Goal: Navigation & Orientation: Find specific page/section

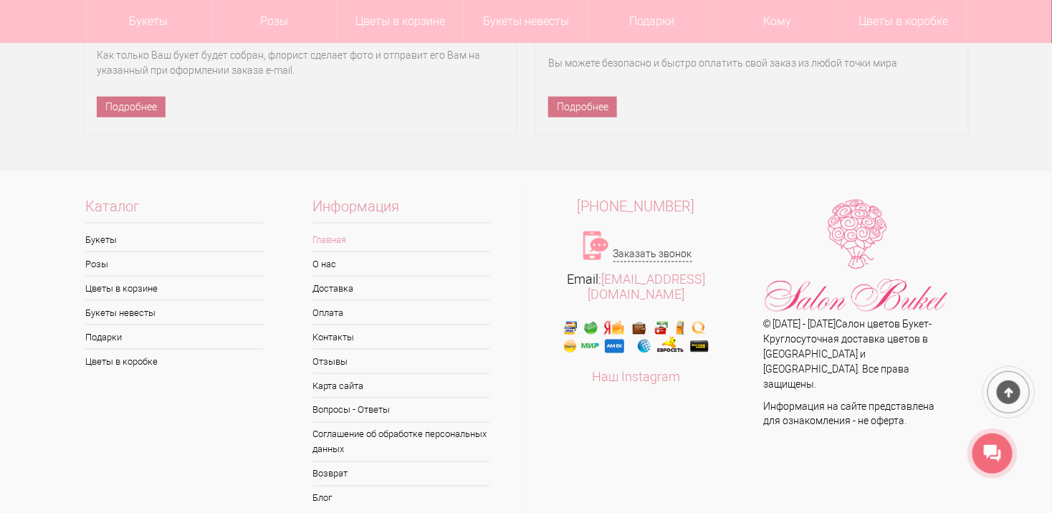
scroll to position [11557, 0]
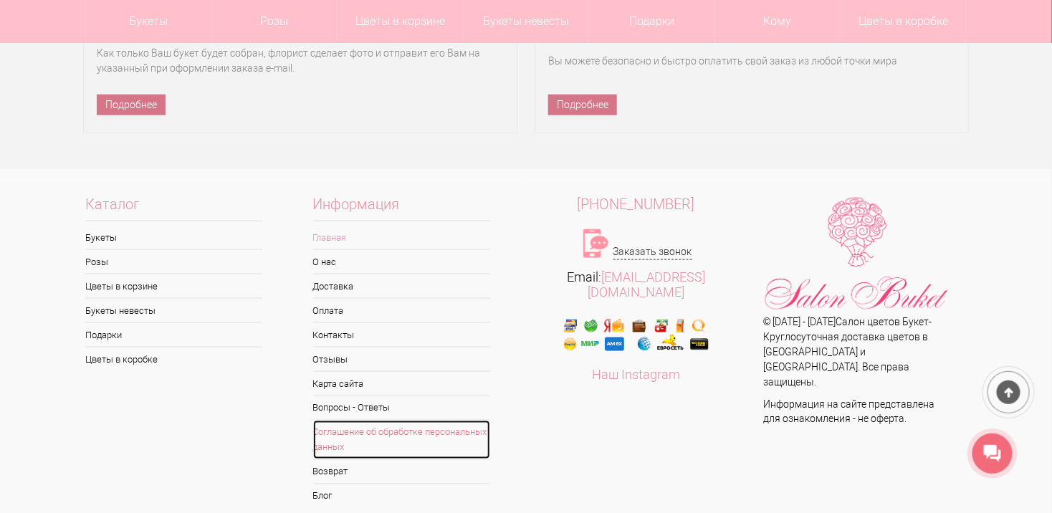
click at [387, 420] on link "Соглашение об обработке персональных данных" at bounding box center [402, 439] width 178 height 39
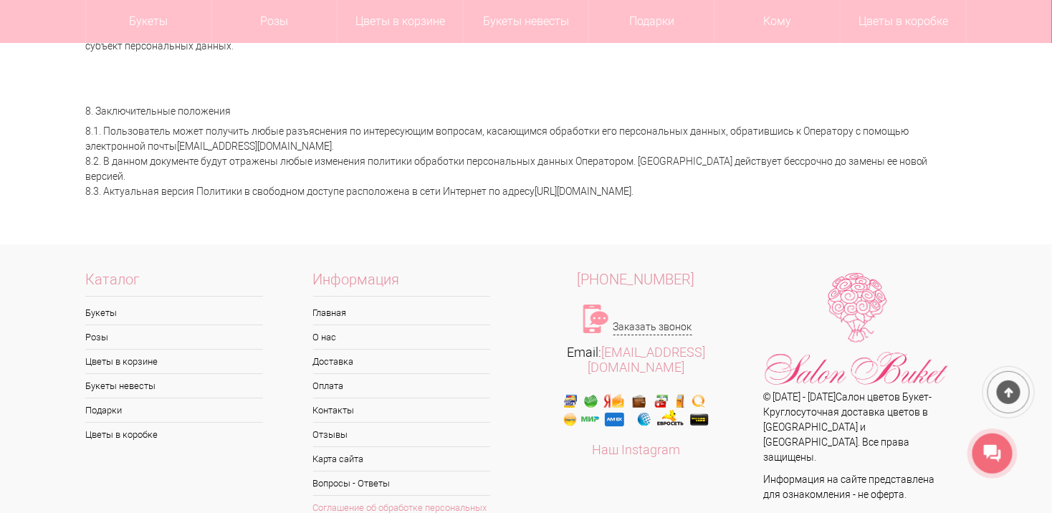
scroll to position [1631, 0]
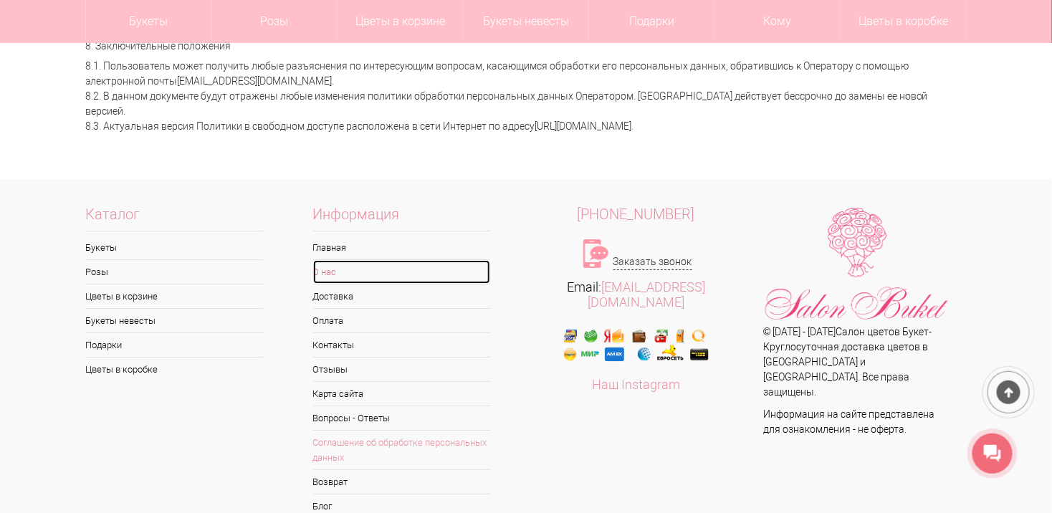
click at [335, 260] on link "О нас" at bounding box center [402, 272] width 178 height 24
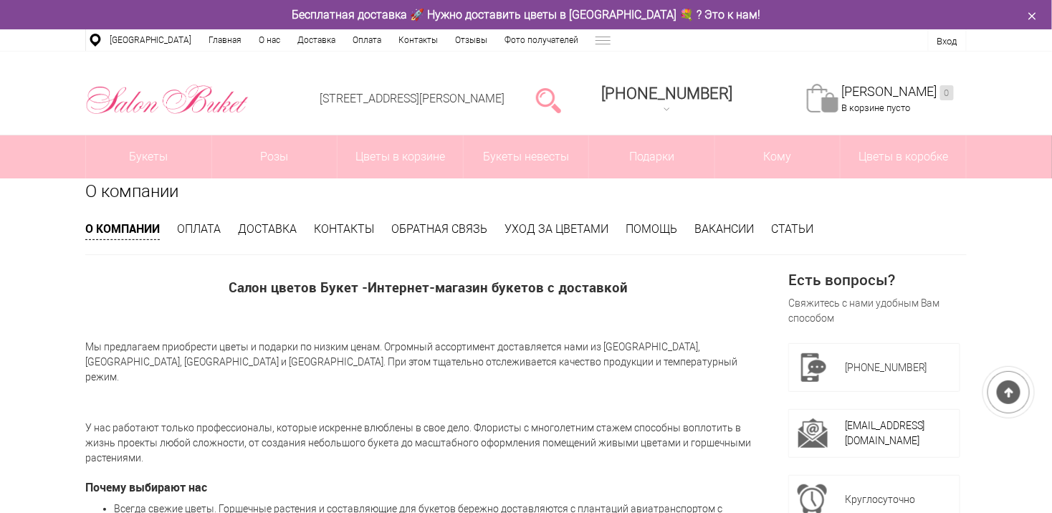
scroll to position [258, 0]
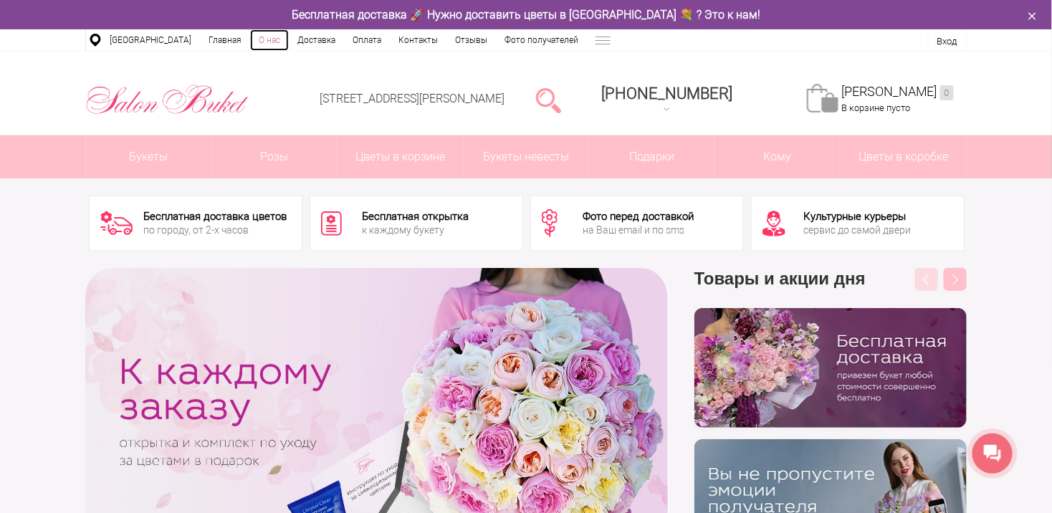
click at [261, 41] on link "О нас" at bounding box center [269, 39] width 39 height 21
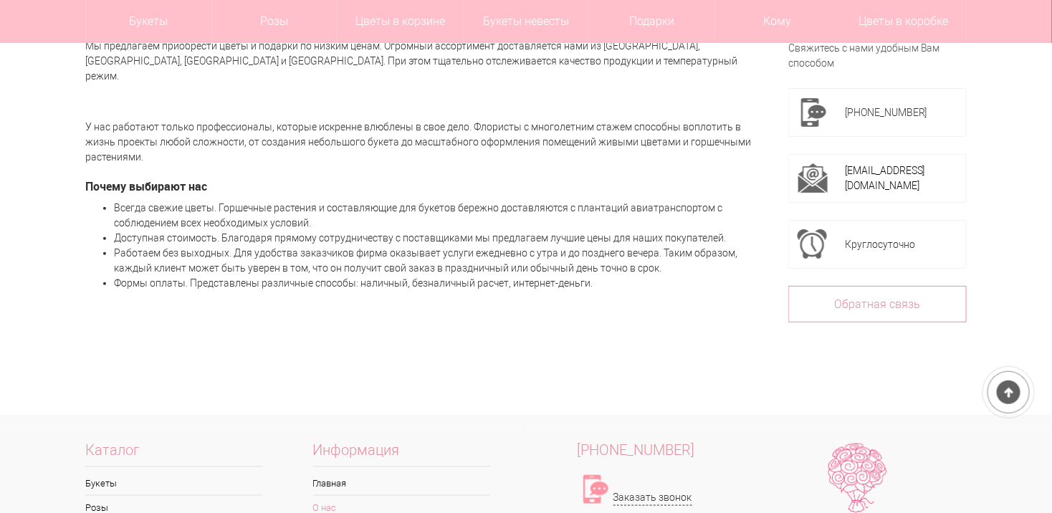
scroll to position [430, 0]
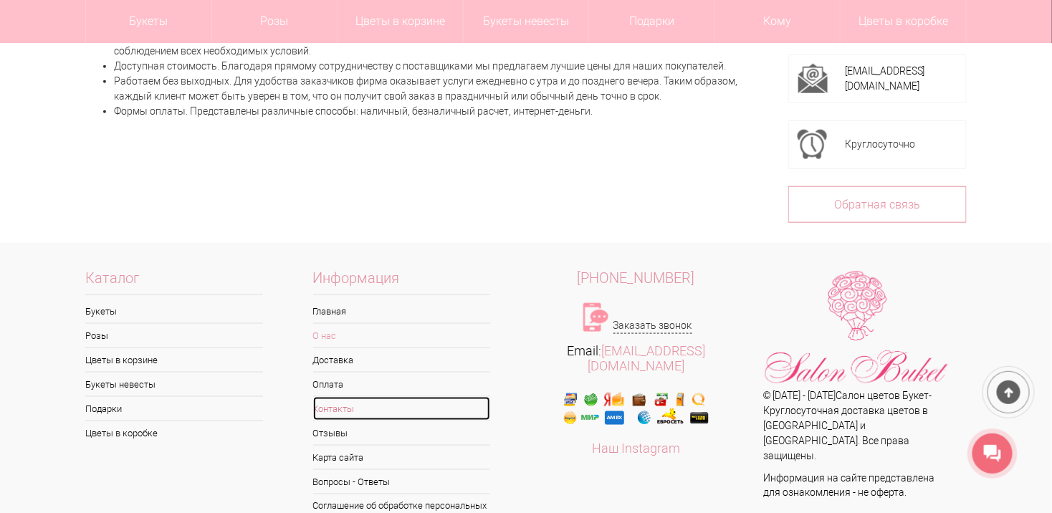
click at [337, 397] on link "Контакты" at bounding box center [402, 409] width 178 height 24
